Goal: Task Accomplishment & Management: Manage account settings

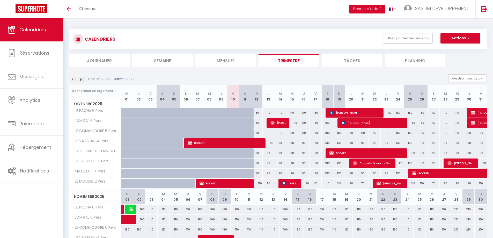
scroll to position [52, 0]
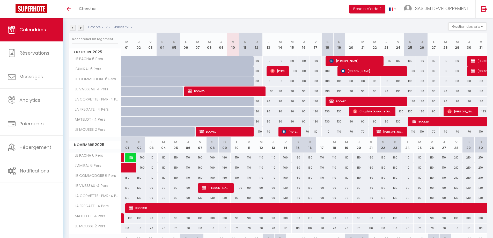
click at [73, 27] on img at bounding box center [73, 28] width 6 height 6
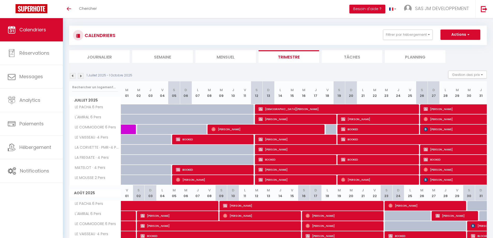
scroll to position [0, 0]
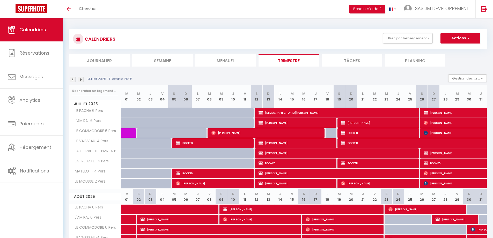
click at [82, 80] on img at bounding box center [81, 80] width 6 height 6
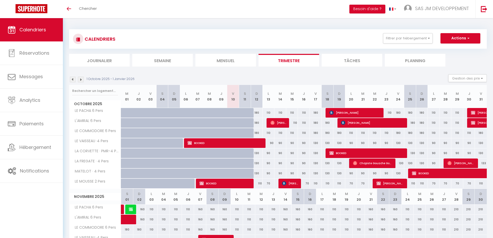
click at [72, 79] on img at bounding box center [73, 80] width 6 height 6
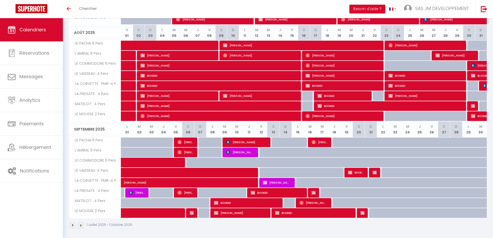
scroll to position [166, 0]
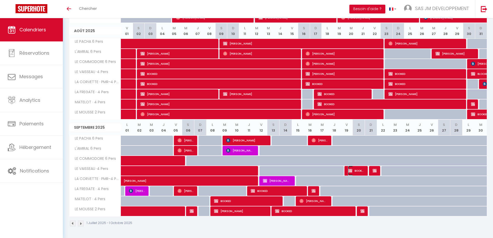
click at [358, 170] on span "BOOKED" at bounding box center [356, 171] width 16 height 10
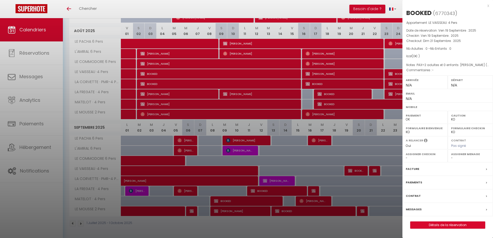
click at [489, 6] on div "x" at bounding box center [446, 6] width 87 height 6
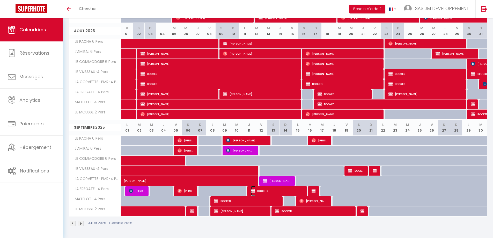
click at [293, 192] on span "BOOKED" at bounding box center [277, 191] width 52 height 10
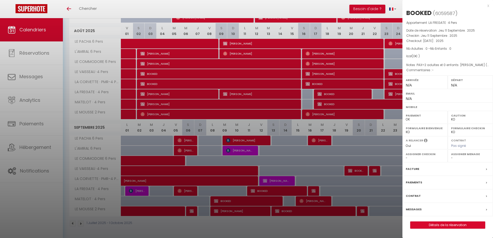
click at [488, 4] on div "x" at bounding box center [446, 6] width 87 height 6
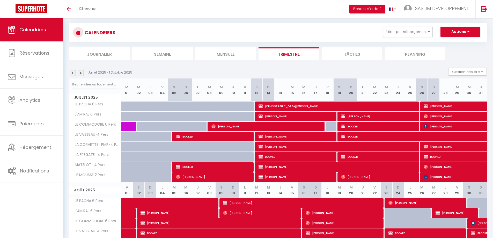
scroll to position [0, 0]
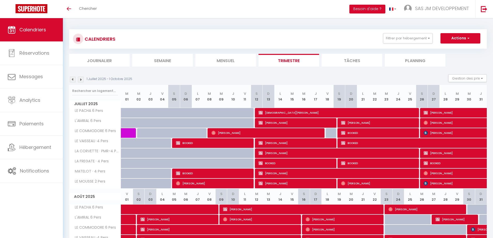
click at [71, 80] on img at bounding box center [73, 80] width 6 height 6
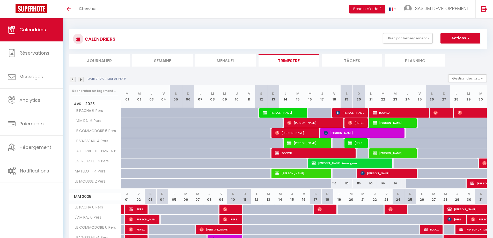
click at [82, 79] on img at bounding box center [81, 80] width 6 height 6
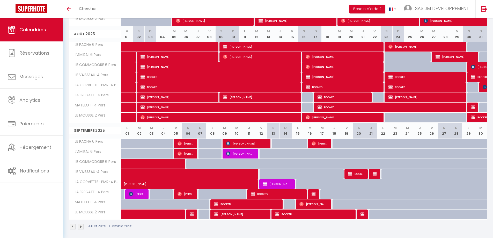
scroll to position [166, 0]
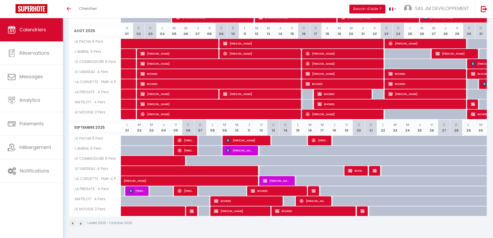
click at [81, 223] on img at bounding box center [81, 224] width 6 height 6
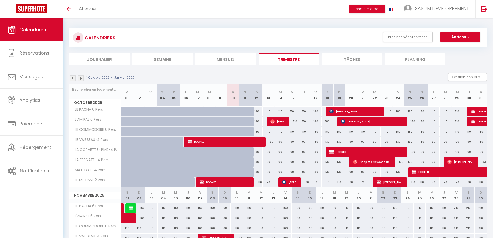
scroll to position [0, 0]
